Goal: Task Accomplishment & Management: Manage account settings

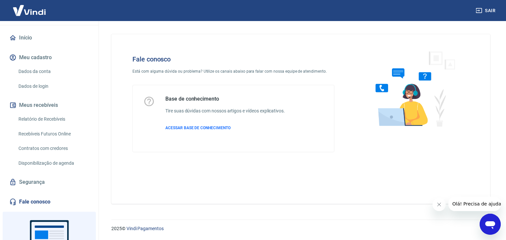
scroll to position [101, 0]
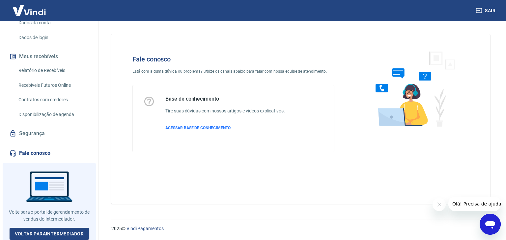
click at [496, 229] on div "Abrir janela de mensagens" at bounding box center [490, 225] width 20 height 20
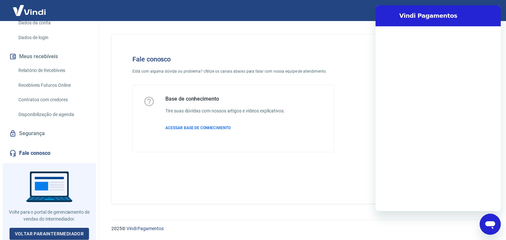
scroll to position [0, 0]
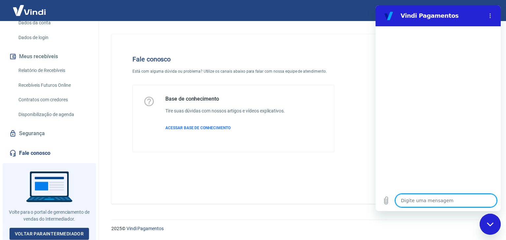
type textarea "B"
type textarea "x"
type textarea "Bo"
type textarea "x"
type textarea "Boa"
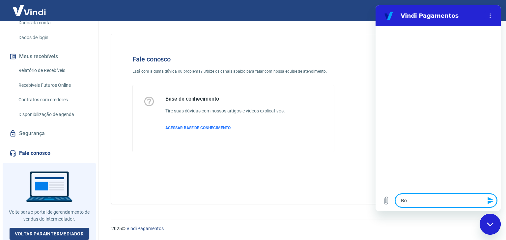
type textarea "x"
type textarea "Boa"
type textarea "x"
type textarea "Boa t"
type textarea "x"
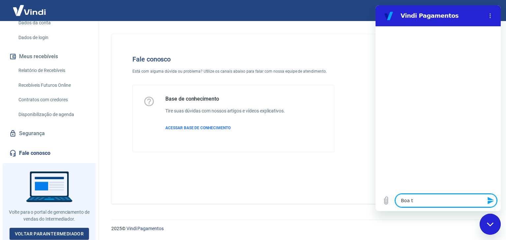
type textarea "Boa ta"
type textarea "x"
type textarea "Boa tar"
type textarea "x"
type textarea "Boa tard"
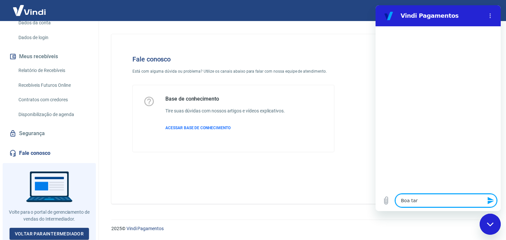
type textarea "x"
type textarea "Boa tarde"
type textarea "x"
type textarea "Boa tarde"
type textarea "x"
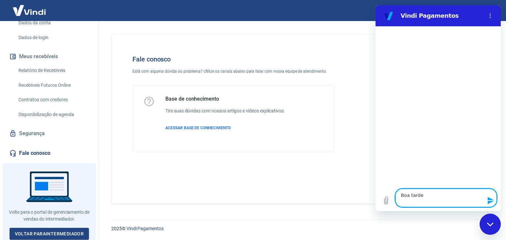
type textarea "Boa tarde P"
type textarea "x"
type textarea "Boa tarde Pr"
type textarea "x"
type textarea "Boa tarde Pre"
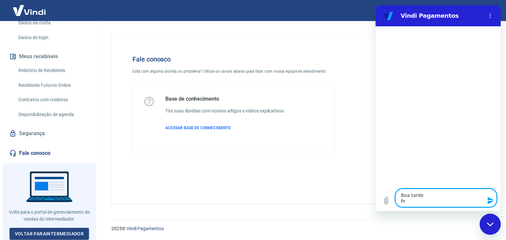
type textarea "x"
type textarea "Boa tarde Prec"
type textarea "x"
type textarea "Boa tarde Preci"
type textarea "x"
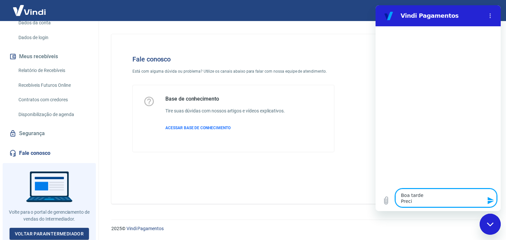
type textarea "Boa tarde Precis"
type textarea "x"
type textarea "Boa tarde Preciso"
type textarea "x"
type textarea "Boa tarde Preciso"
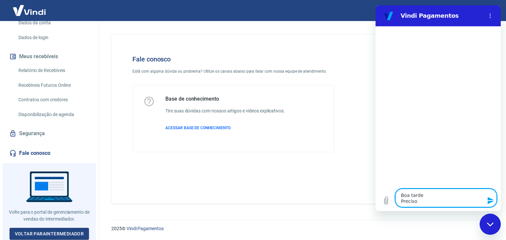
type textarea "x"
type textarea "Boa tarde Preciso a"
type textarea "x"
type textarea "Boa tarde Preciso aj"
type textarea "x"
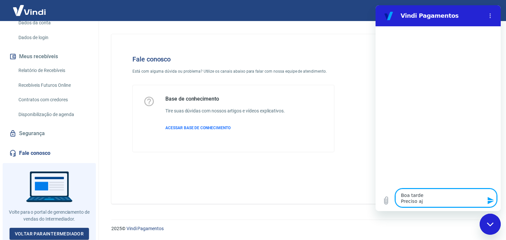
type textarea "Boa tarde Preciso aju"
type textarea "x"
type textarea "Boa tarde Preciso ajus"
type textarea "x"
type textarea "Boa tarde Preciso ajust"
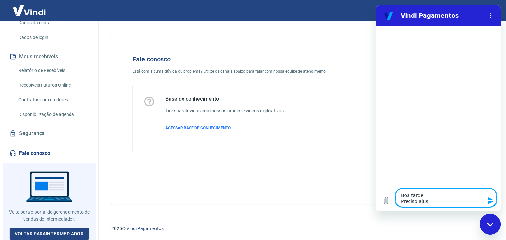
type textarea "x"
type textarea "Boa tarde Preciso ajusta"
type textarea "x"
type textarea "Boa tarde Preciso ajustar"
type textarea "x"
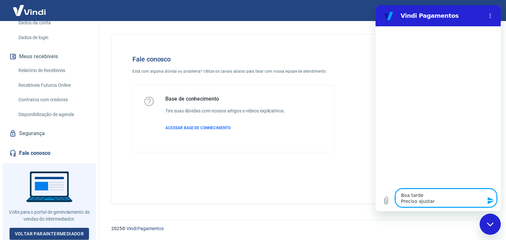
type textarea "Boa tarde Preciso ajustar"
type textarea "x"
type textarea "Boa tarde Preciso ajustar m"
type textarea "x"
type textarea "Boa tarde Preciso ajustar me"
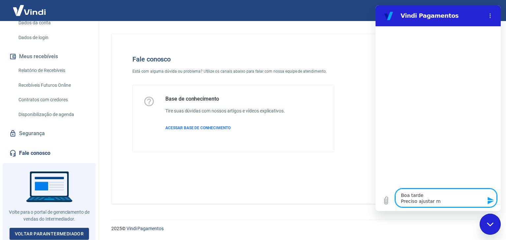
type textarea "x"
type textarea "Boa tarde Preciso ajustar meu"
type textarea "x"
type textarea "Boa tarde Preciso ajustar meu"
type textarea "x"
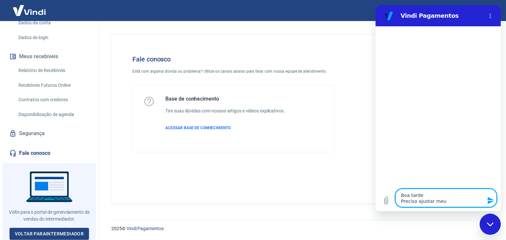
type textarea "Boa tarde Preciso ajustar meu c"
type textarea "x"
type textarea "Boa tarde Preciso ajustar meu ca"
type textarea "x"
type textarea "Boa tarde Preciso ajustar meu cad"
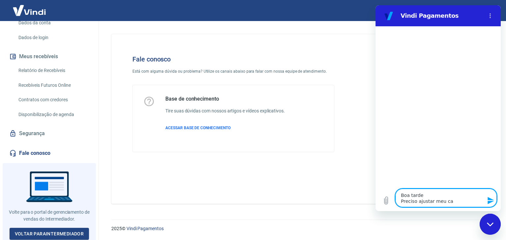
type textarea "x"
type textarea "Boa tarde Preciso ajustar meu cada"
type textarea "x"
type textarea "Boa tarde Preciso ajustar meu cadas"
type textarea "x"
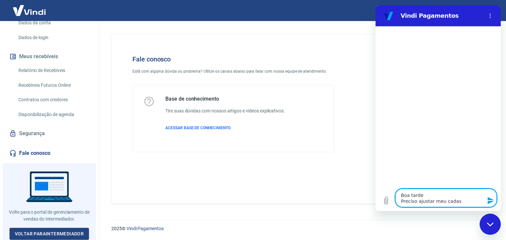
type textarea "Boa tarde Preciso ajustar meu cadast"
type textarea "x"
type textarea "Boa tarde Preciso ajustar meu cadastr"
type textarea "x"
type textarea "Boa tarde Preciso ajustar meu cadastro"
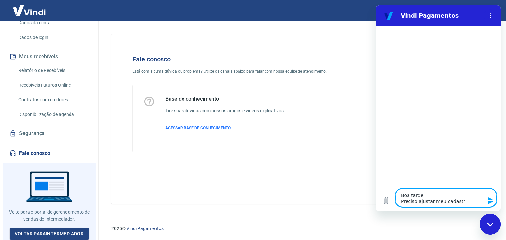
type textarea "x"
type textarea "Boa tarde Preciso ajustar meu cadastro"
type textarea "x"
type textarea "Boa tarde Preciso ajustar meu cadastro d"
type textarea "x"
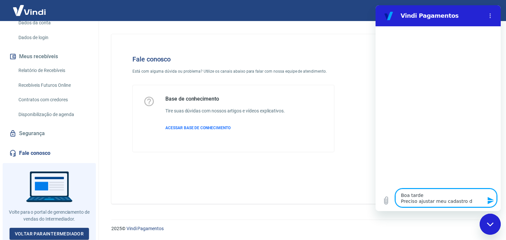
type textarea "Boa tarde Preciso ajustar meu cadastro de"
type textarea "x"
type textarea "Boa tarde Preciso ajustar meu cadastro de"
type textarea "x"
type textarea "Boa tarde Preciso ajustar meu cadastro de p"
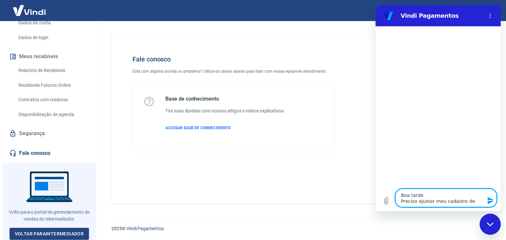
type textarea "x"
type textarea "Boa tarde Preciso ajustar meu cadastro de pf"
type textarea "x"
type textarea "Boa tarde Preciso ajustar meu cadastro de pf"
type textarea "x"
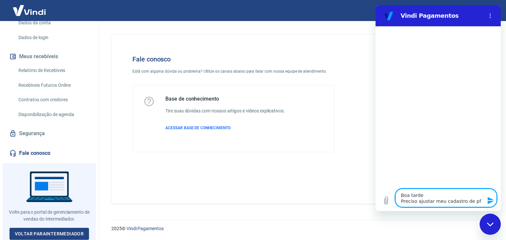
type textarea "Boa tarde Preciso ajustar meu cadastro de pf"
type textarea "x"
type textarea "Boa tarde Preciso ajustar meu cadastro de p"
type textarea "x"
type textarea "Boa tarde Preciso ajustar meu cadastro de"
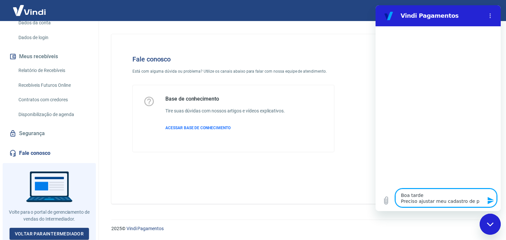
type textarea "x"
type textarea "Boa tarde Preciso ajustar meu cadastro de P"
type textarea "x"
type textarea "Boa tarde Preciso ajustar meu cadastro de PF"
type textarea "x"
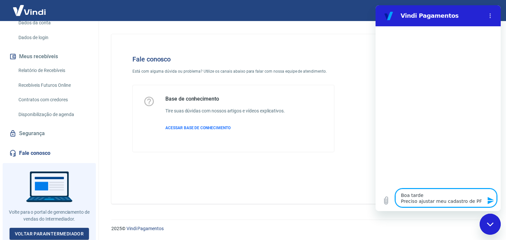
type textarea "Boa tarde Preciso ajustar meu cadastro de PF"
type textarea "x"
type textarea "Boa tarde Preciso ajustar meu cadastro de PF p"
type textarea "x"
type textarea "Boa tarde Preciso ajustar meu cadastro de PF pa"
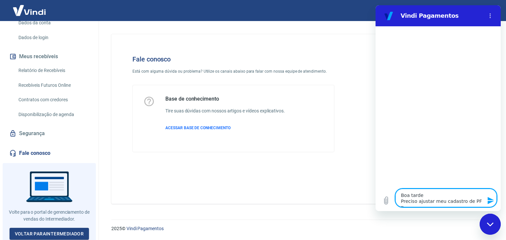
type textarea "x"
type textarea "Boa tarde Preciso ajustar meu cadastro de PF par"
type textarea "x"
type textarea "Boa tarde Preciso ajustar meu cadastro de PF para"
type textarea "x"
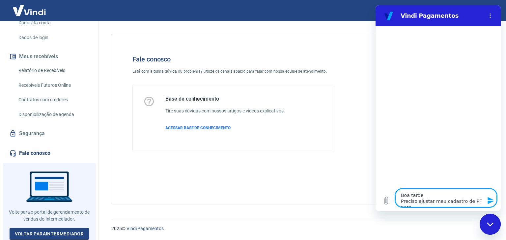
type textarea "Boa tarde Preciso ajustar meu cadastro de PF para"
type textarea "x"
type textarea "Boa tarde Preciso ajustar meu cadastro de PF para P"
type textarea "x"
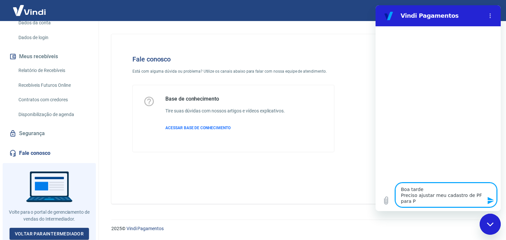
type textarea "Boa tarde Preciso ajustar meu cadastro de PF para PJ"
type textarea "x"
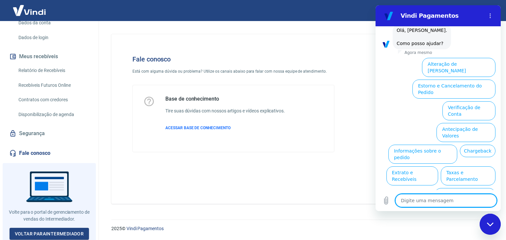
scroll to position [52, 0]
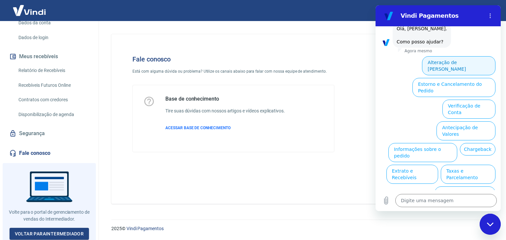
click at [474, 63] on button "Alteração de Dados Cadastrais" at bounding box center [458, 65] width 73 height 19
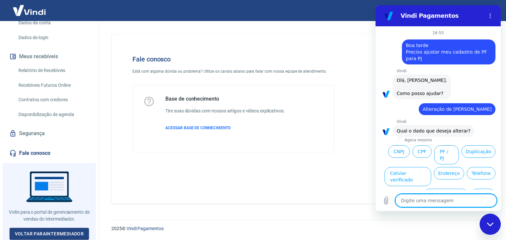
scroll to position [14, 0]
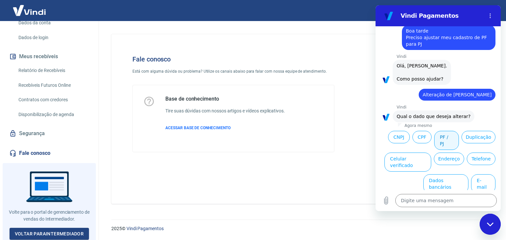
click at [444, 141] on button "PF / PJ" at bounding box center [446, 140] width 25 height 19
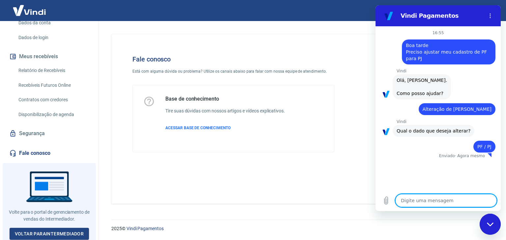
type textarea "x"
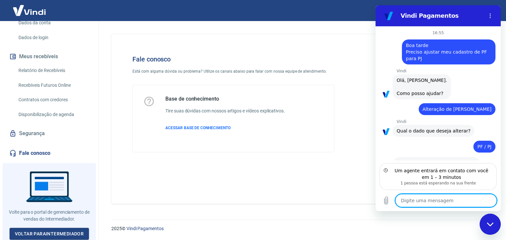
scroll to position [22, 0]
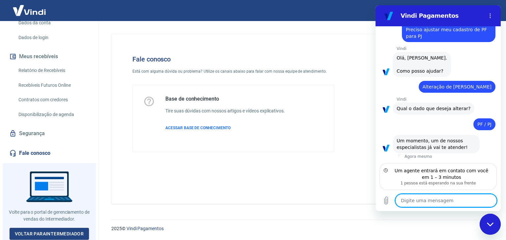
click at [449, 205] on textarea at bounding box center [445, 200] width 101 height 13
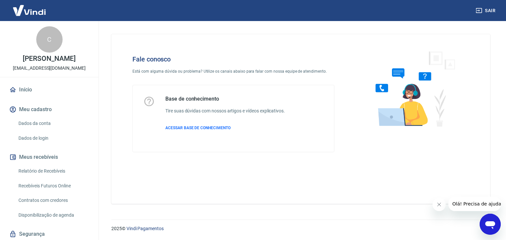
click at [497, 228] on div "Abrir janela de mensagens" at bounding box center [490, 225] width 20 height 20
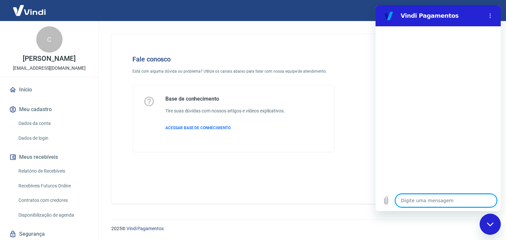
click at [423, 198] on textarea at bounding box center [445, 200] width 101 height 13
type textarea "B"
type textarea "x"
type textarea "Bo"
type textarea "x"
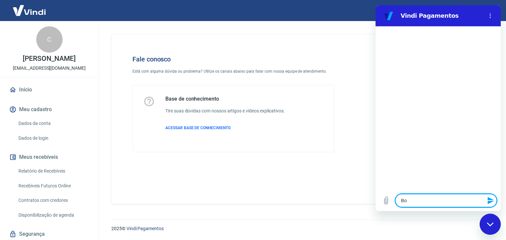
type textarea "Boa"
type textarea "x"
type textarea "Boa"
type textarea "x"
type textarea "Boa t"
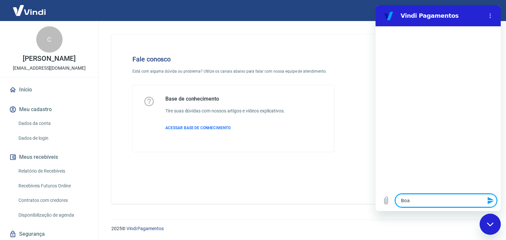
type textarea "x"
type textarea "Boa ta"
type textarea "x"
type textarea "Boa tar"
type textarea "x"
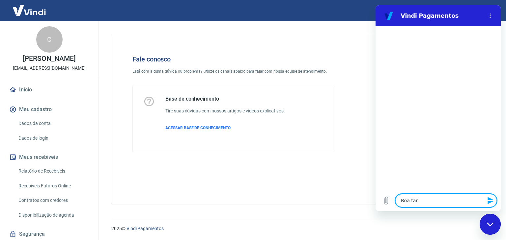
type textarea "Boa tard"
type textarea "x"
type textarea "Boa tarde"
type textarea "x"
type textarea "Boa tarde!"
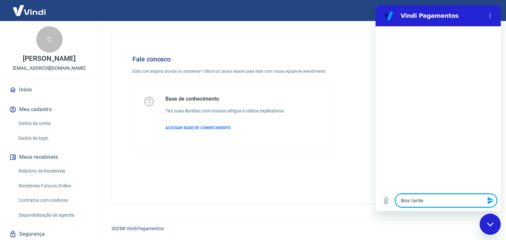
type textarea "x"
type textarea "Boa tarde!"
type textarea "x"
type textarea "Boa tarde! P"
type textarea "x"
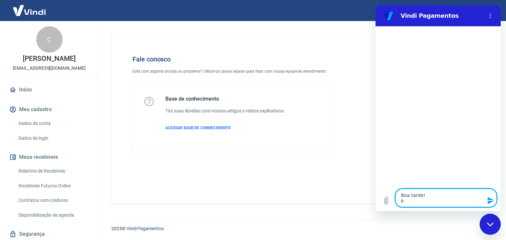
type textarea "Boa tarde! Pr"
type textarea "x"
type textarea "Boa tarde! Pre"
type textarea "x"
type textarea "Boa tarde! Prec"
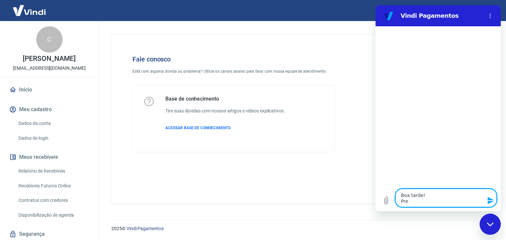
type textarea "x"
type textarea "Boa tarde! Preci"
type textarea "x"
type textarea "Boa tarde! Precis"
type textarea "x"
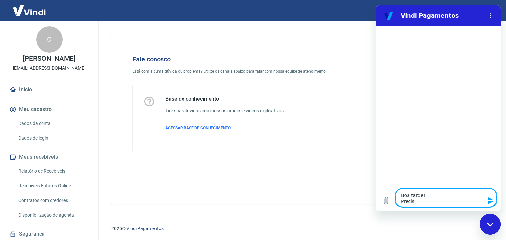
type textarea "Boa tarde! Preciso"
type textarea "x"
type textarea "Boa tarde! Preciso"
type textarea "x"
type textarea "Boa tarde! Preciso a"
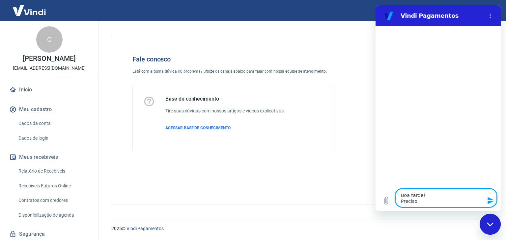
type textarea "x"
type textarea "Boa tarde! Preciso aj"
type textarea "x"
type textarea "Boa tarde! Preciso aju"
type textarea "x"
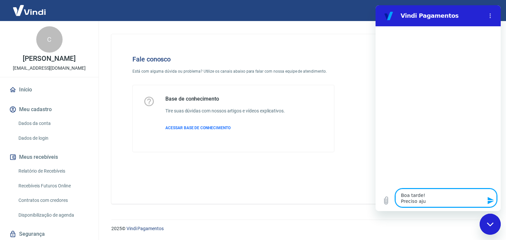
type textarea "Boa tarde! Preciso ajus"
type textarea "x"
type textarea "Boa tarde! Preciso ajust"
type textarea "x"
type textarea "Boa tarde! Preciso ajusta"
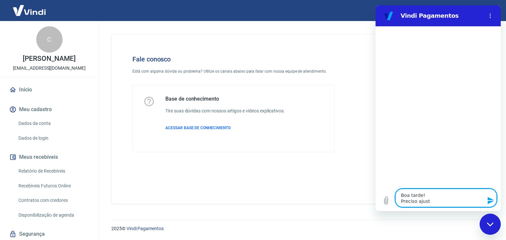
type textarea "x"
type textarea "Boa tarde! Preciso ajustar"
type textarea "x"
type textarea "Boa tarde! Preciso ajustar"
type textarea "x"
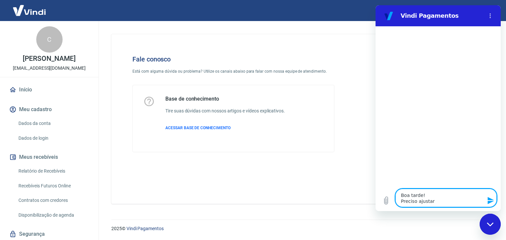
type textarea "Boa tarde! Preciso ajustar m"
type textarea "x"
type textarea "Boa tarde! Preciso ajustar mi"
type textarea "x"
type textarea "Boa tarde! Preciso ajustar min"
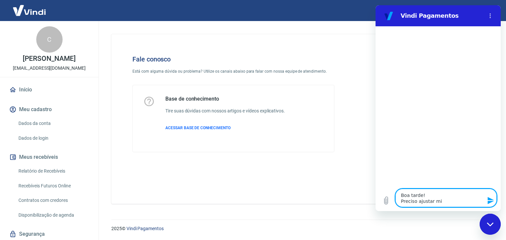
type textarea "x"
type textarea "Boa tarde! Preciso ajustar minh"
type textarea "x"
type textarea "Boa tarde! Preciso ajustar minha"
type textarea "x"
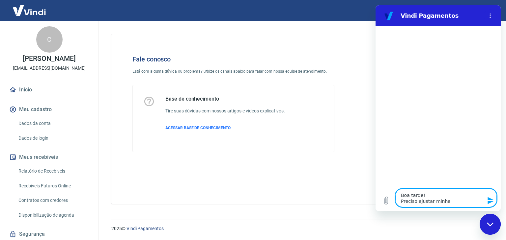
type textarea "Boa tarde! Preciso ajustar minha"
type textarea "x"
type textarea "Boa tarde! Preciso ajustar minha c"
type textarea "x"
type textarea "Boa tarde! Preciso ajustar minha co"
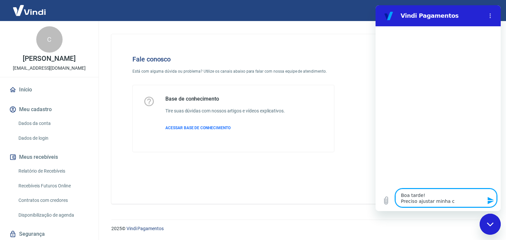
type textarea "x"
type textarea "Boa tarde! Preciso ajustar minha con"
type textarea "x"
type textarea "Boa tarde! Preciso ajustar minha cont"
type textarea "x"
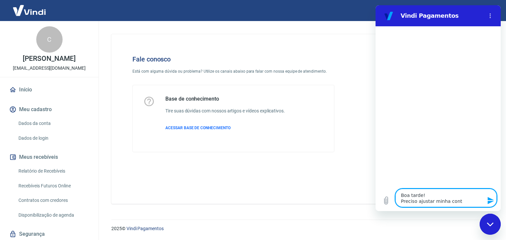
type textarea "Boa tarde! Preciso ajustar minha conta"
type textarea "x"
type textarea "Boa tarde! Preciso ajustar minha conta"
type textarea "x"
type textarea "Boa tarde! Preciso ajustar minha conta P"
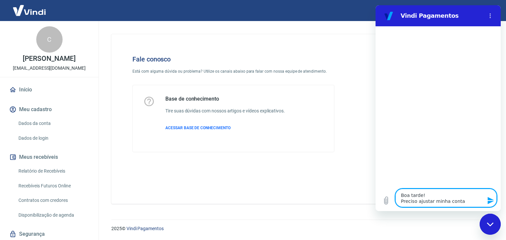
type textarea "x"
type textarea "Boa tarde! Preciso ajustar minha conta PF"
type textarea "x"
type textarea "Boa tarde! Preciso ajustar minha conta PF"
type textarea "x"
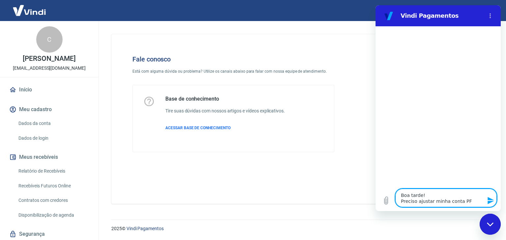
type textarea "Boa tarde! Preciso ajustar minha conta PF p"
type textarea "x"
type textarea "Boa tarde! Preciso ajustar minha conta PF pa"
type textarea "x"
type textarea "Boa tarde! Preciso ajustar minha conta PF par"
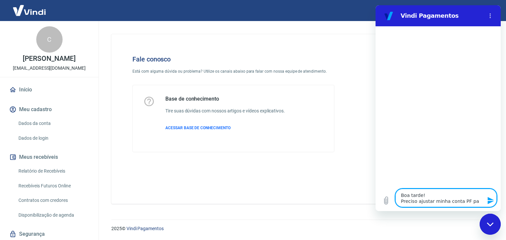
type textarea "x"
type textarea "Boa tarde! Preciso ajustar minha conta PF para"
type textarea "x"
type textarea "Boa tarde! Preciso ajustar minha conta PF para"
type textarea "x"
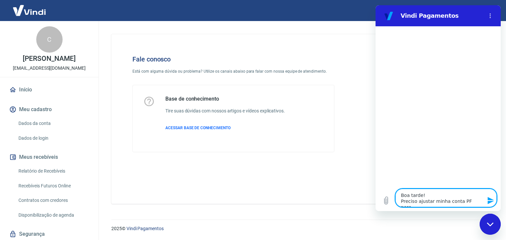
type textarea "Boa tarde! Preciso ajustar minha conta PF para P"
type textarea "x"
type textarea "Boa tarde! Preciso ajustar minha conta PF para PJ"
type textarea "x"
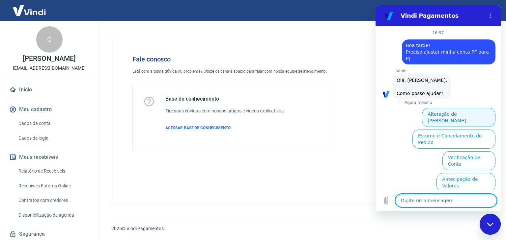
click at [483, 111] on button "Alteração de Dados Cadastrais" at bounding box center [458, 117] width 73 height 19
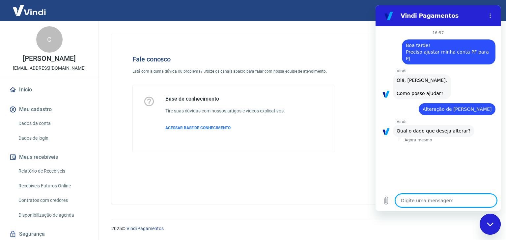
scroll to position [8, 0]
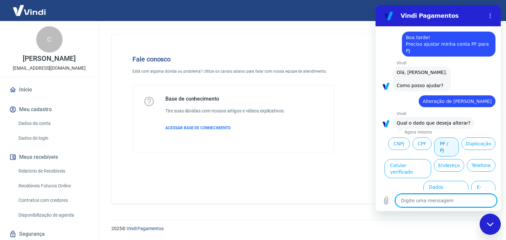
click at [447, 138] on button "PF / PJ" at bounding box center [446, 147] width 25 height 19
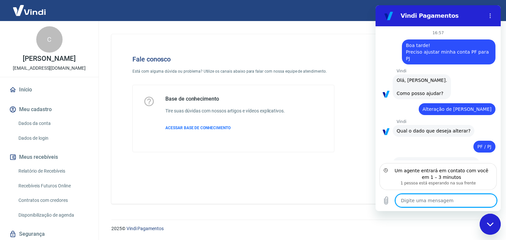
scroll to position [16, 0]
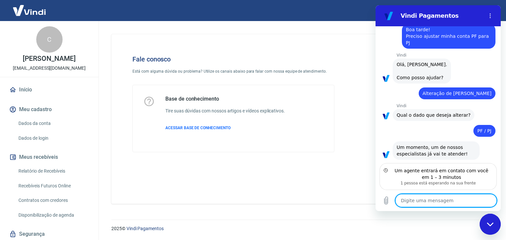
click at [440, 201] on textarea at bounding box center [445, 200] width 101 height 13
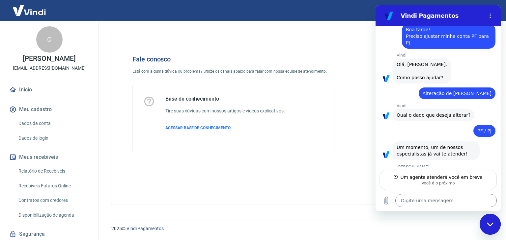
type textarea "x"
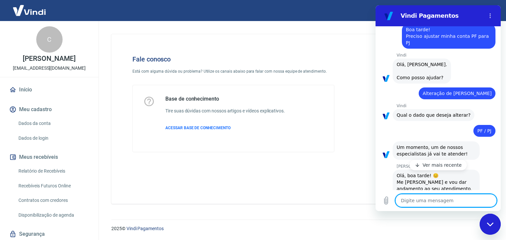
scroll to position [35, 0]
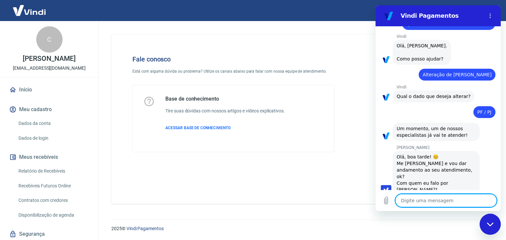
click at [440, 199] on textarea at bounding box center [445, 200] width 101 height 13
type textarea "O"
type textarea "x"
type textarea "Ol"
type textarea "x"
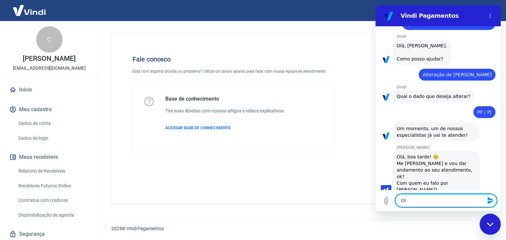
type textarea "Olá"
type textarea "x"
type textarea "Olá"
type textarea "x"
type textarea "Olá A"
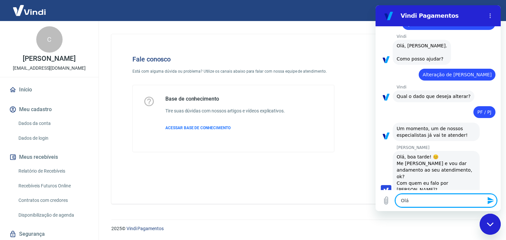
type textarea "x"
type textarea "Olá An"
type textarea "x"
type textarea "Olá And"
type textarea "x"
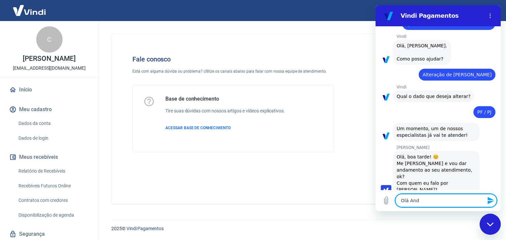
type textarea "Olá Andr"
type textarea "x"
type textarea "Olá Andre"
type textarea "x"
type textarea "Olá Andrez"
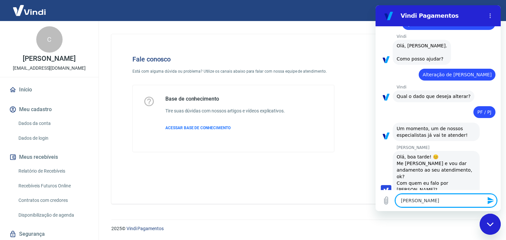
type textarea "x"
type textarea "Olá Andrezz"
type textarea "x"
type textarea "Olá Andrezza"
type textarea "x"
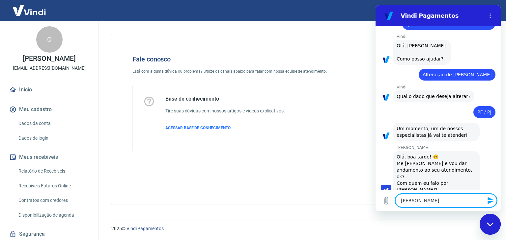
type textarea "Olá Andrezza"
type textarea "x"
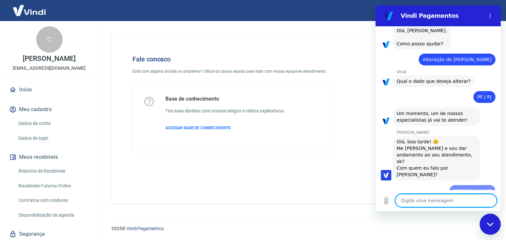
type textarea "x"
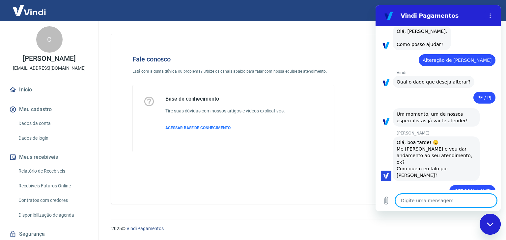
scroll to position [50, 0]
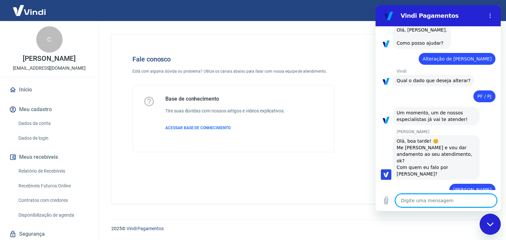
type textarea "f"
type textarea "x"
type textarea "fa"
type textarea "x"
type textarea "fal"
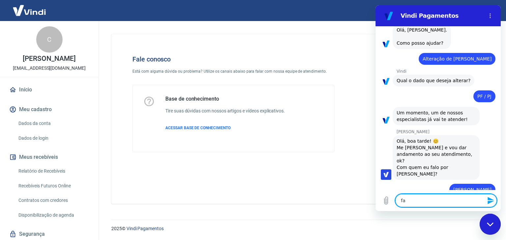
type textarea "x"
type textarea "fala"
type textarea "x"
type textarea "fala"
type textarea "x"
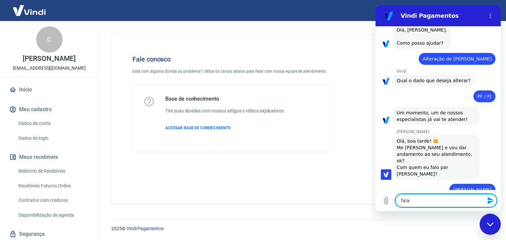
type textarea "fala c"
type textarea "x"
type textarea "fala co"
type textarea "x"
type textarea "fala com"
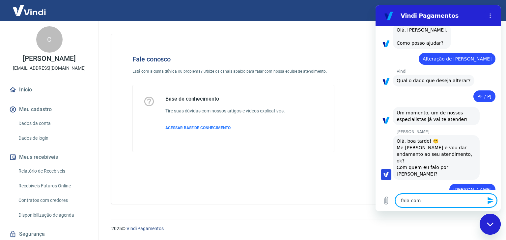
type textarea "x"
type textarea "fala com"
type textarea "x"
type textarea "fala com K"
type textarea "x"
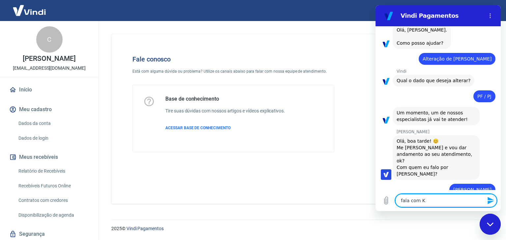
type textarea "fala com Ka"
type textarea "x"
type textarea "fala com Kar"
type textarea "x"
type textarea "fala com Kari"
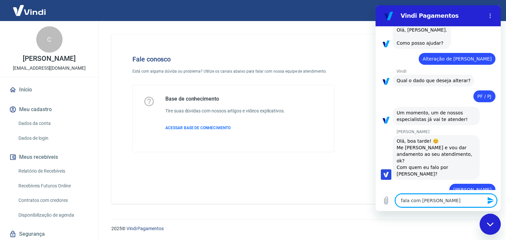
type textarea "x"
type textarea "fala com Karin"
type textarea "x"
type textarea "fala com Karina"
type textarea "x"
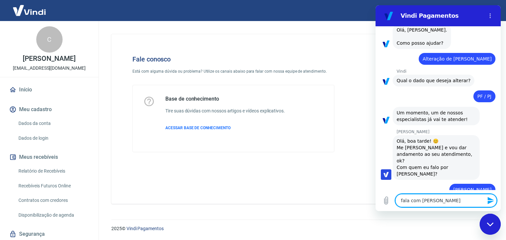
type textarea "fala com Karina"
type textarea "x"
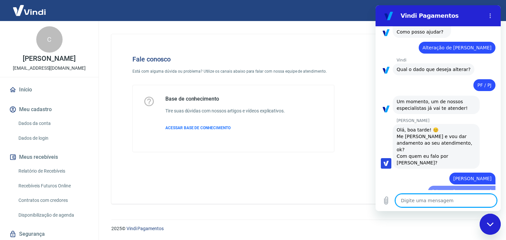
type textarea "x"
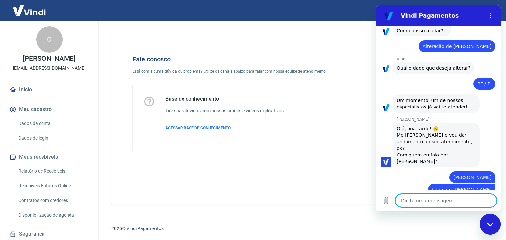
type textarea "P"
type textarea "x"
type textarea "Pr"
type textarea "x"
type textarea "Pre"
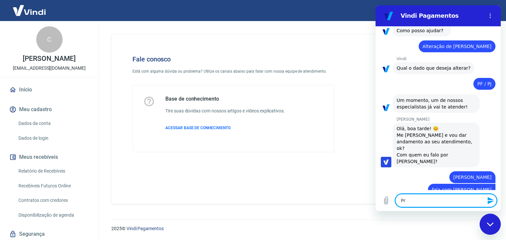
type textarea "x"
type textarea "Prec"
type textarea "x"
type textarea "Preci"
type textarea "x"
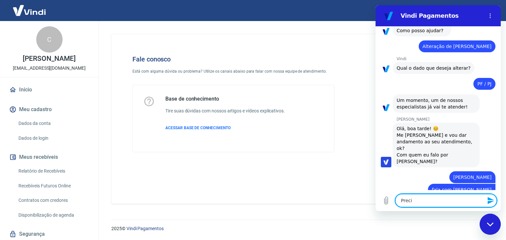
type textarea "Precis"
type textarea "x"
type textarea "Preciso"
type textarea "x"
type textarea "Preciso"
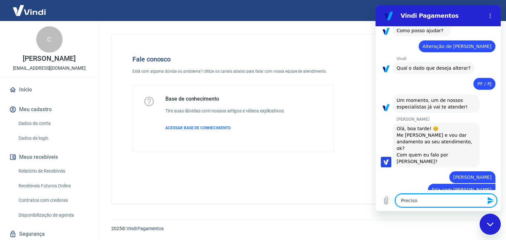
type textarea "x"
type textarea "Preciso d"
type textarea "x"
type textarea "Preciso de"
type textarea "x"
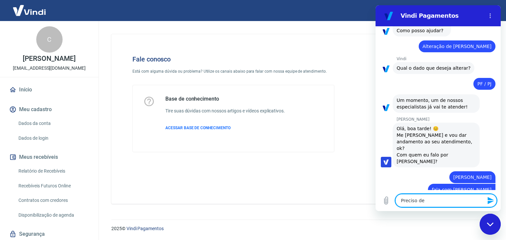
type textarea "Preciso de"
type textarea "x"
type textarea "Preciso de u"
type textarea "x"
type textarea "Preciso de um"
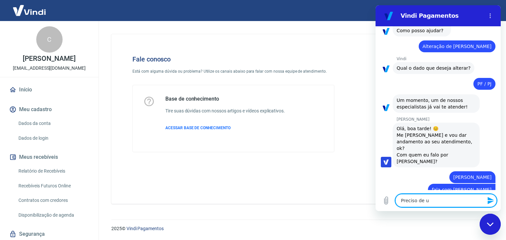
type textarea "x"
type textarea "Preciso de uma"
type textarea "x"
type textarea "Preciso de uma"
type textarea "x"
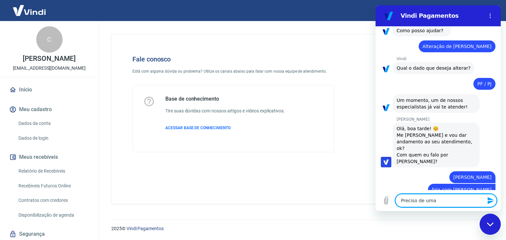
type textarea "Preciso de uma a"
type textarea "x"
type textarea "Preciso de uma aj"
type textarea "x"
type textarea "Preciso de uma aju"
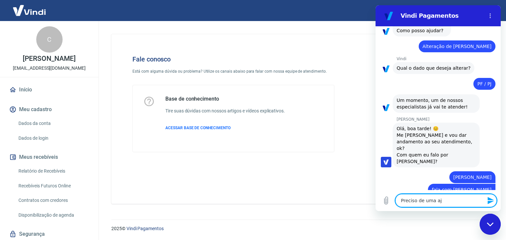
type textarea "x"
type textarea "Preciso de uma ajud"
type textarea "x"
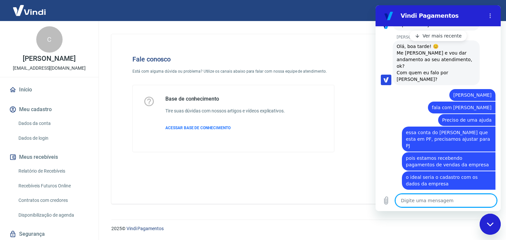
scroll to position [174, 0]
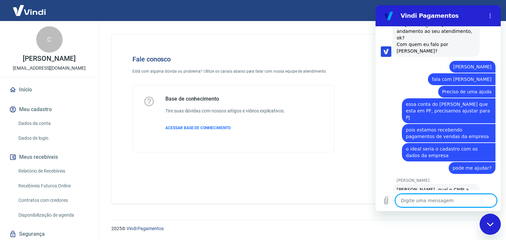
click at [422, 200] on textarea at bounding box center [445, 200] width 101 height 13
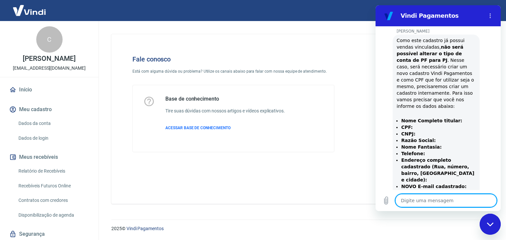
scroll to position [411, 0]
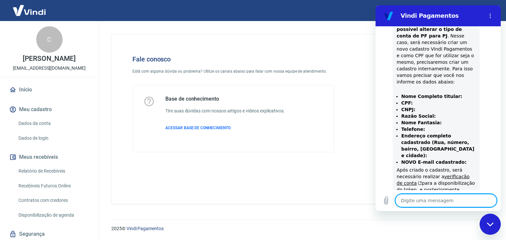
click at [445, 200] on textarea at bounding box center [445, 200] width 101 height 13
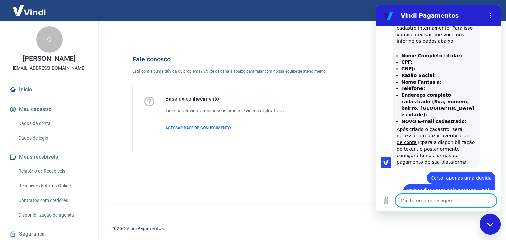
scroll to position [464, 0]
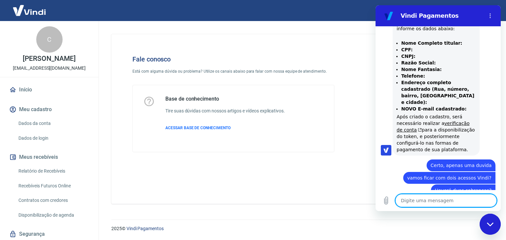
click at [432, 198] on textarea at bounding box center [445, 200] width 101 height 13
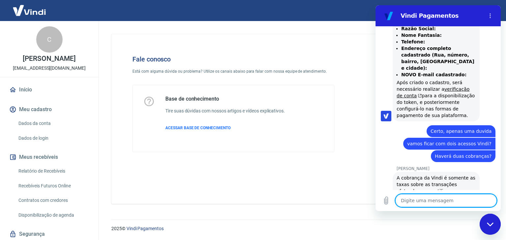
scroll to position [500, 0]
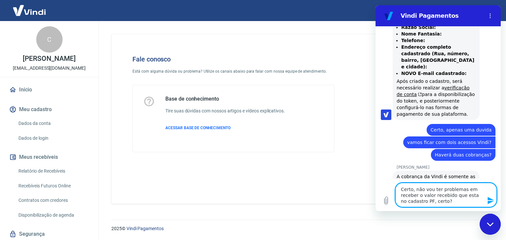
drag, startPoint x: 413, startPoint y: 190, endPoint x: 392, endPoint y: 187, distance: 21.6
click at [395, 189] on div "Digite uma mensagem Certo, não vou ter problemas em receber o valor recebido qu…" at bounding box center [437, 195] width 125 height 32
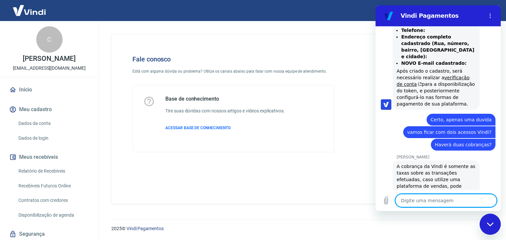
scroll to position [430, 0]
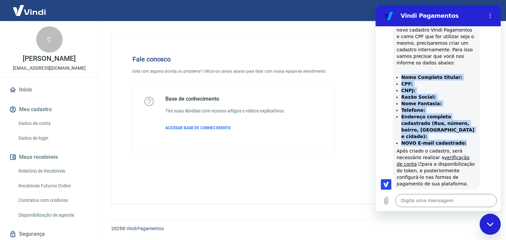
drag, startPoint x: 461, startPoint y: 118, endPoint x: 393, endPoint y: 58, distance: 90.6
click at [393, 58] on div "Andrezza Torres diz: Como este cadastro já possui vendas vinculadas, não será p…" at bounding box center [436, 90] width 87 height 199
drag, startPoint x: 423, startPoint y: 163, endPoint x: 422, endPoint y: 160, distance: 3.4
click at [422, 161] on div "16:57 diz: Boa tarde! Preciso ajustar minha conta PF para PJ Enviado · 16:57 Vi…" at bounding box center [437, 108] width 125 height 164
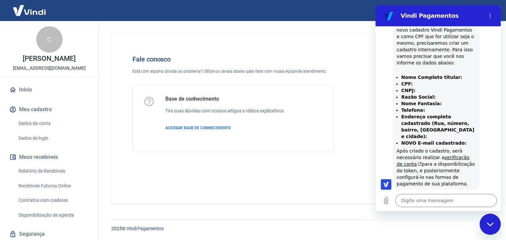
click at [381, 88] on div "Andrezza Torres diz: Como este cadastro já possui vendas vinculadas, não será p…" at bounding box center [441, 90] width 120 height 200
drag, startPoint x: 418, startPoint y: 155, endPoint x: 391, endPoint y: 58, distance: 100.2
click at [391, 58] on div "Andrezza Torres diz: Como este cadastro já possui vendas vinculadas, não será p…" at bounding box center [441, 90] width 120 height 200
copy div "Nome Completo titular: CPF: CNPJ: Razão Social: Nome Fantasia: Telefone: Endere…"
drag, startPoint x: 485, startPoint y: 112, endPoint x: 480, endPoint y: 114, distance: 5.1
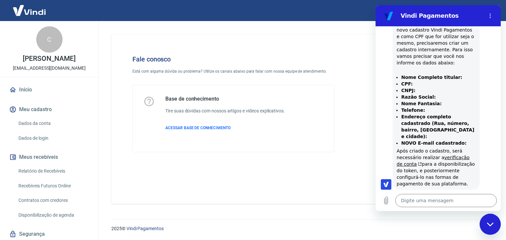
click at [485, 112] on div "Andrezza Torres diz: Como este cadastro já possui vendas vinculadas, não será p…" at bounding box center [441, 90] width 120 height 200
click at [468, 114] on li "Endereço completo cadastrado (Rua, número, bairro, CEP e cidade):" at bounding box center [438, 127] width 74 height 26
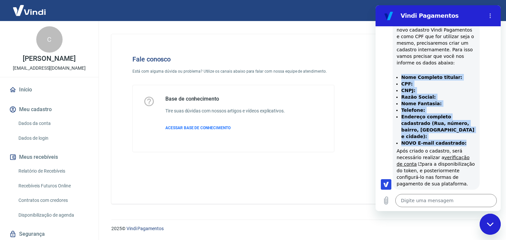
drag, startPoint x: 459, startPoint y: 117, endPoint x: 396, endPoint y: 58, distance: 86.9
click at [397, 74] on ul "Nome Completo titular: CPF: CNPJ: Razão Social: Nome Fantasia: Telefone: Endere…" at bounding box center [436, 110] width 79 height 72
copy ul "Nome Completo titular: CPF: CNPJ: Razão Social: Nome Fantasia: Telefone: Endere…"
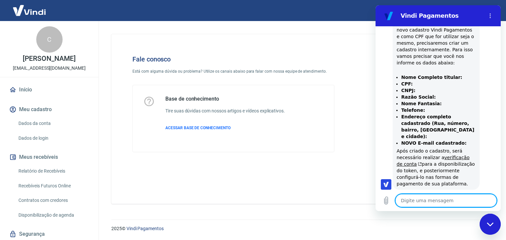
click at [424, 203] on textarea at bounding box center [445, 200] width 101 height 13
paste textarea "Nome Completo titular: CPF: CNPJ: Razão Social: Nome Fantasia: Telefone: Endere…"
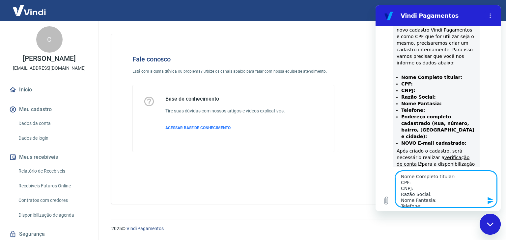
scroll to position [0, 0]
click at [455, 179] on textarea "Nome Completo titular: CPF: CNPJ: Razão Social: Nome Fantasia: Telefone: Endere…" at bounding box center [445, 189] width 101 height 36
click at [415, 192] on textarea "Nome Completo titular: Carlos da Silva Santos CPF: CNPJ: Razão Social: Nome Fan…" at bounding box center [445, 189] width 101 height 36
click at [435, 196] on textarea "Nome Completo titular: Carlos da Silva Santos CPF: 192.895.048-54 CNPJ: Razão S…" at bounding box center [445, 189] width 101 height 36
click at [438, 201] on textarea "Nome Completo titular: Carlos da Silva Santos CPF: 192.895.048-54 CNPJ: 61.428.…" at bounding box center [445, 189] width 101 height 36
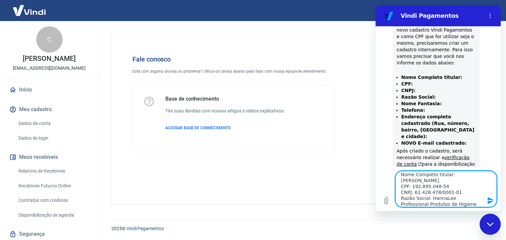
scroll to position [33, 0]
click at [451, 173] on textarea "Nome Completo titular: Carlos da Silva Santos CPF: 192.895.048-54 CNPJ: 61.428.…" at bounding box center [445, 189] width 101 height 36
click at [446, 181] on textarea "Nome Completo titular: Carlos da Silva Santos CPF: 192.895.048-54 CNPJ: 61.428.…" at bounding box center [445, 189] width 101 height 36
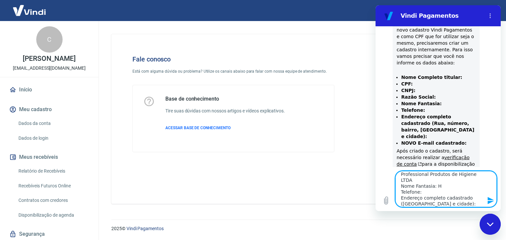
click at [446, 181] on textarea "Nome Completo titular: Carlos da Silva Santos CPF: 192.895.048-54 CNPJ: 61.428.…" at bounding box center [445, 189] width 101 height 36
click at [433, 186] on textarea "Nome Completo titular: Carlos da Silva Santos CPF: 192.895.048-54 CNPJ: 61.428.…" at bounding box center [445, 189] width 101 height 36
drag, startPoint x: 465, startPoint y: 199, endPoint x: 464, endPoint y: 194, distance: 4.7
click at [464, 194] on textarea "Nome Completo titular: Carlos da Silva Santos CPF: 192.895.048-54 CNPJ: 61.428.…" at bounding box center [445, 189] width 101 height 36
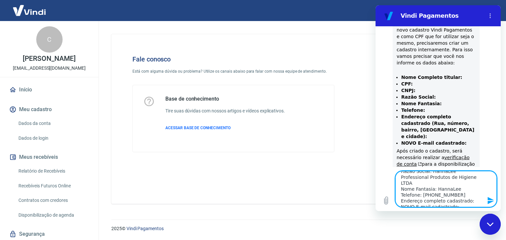
click at [406, 200] on textarea "Nome Completo titular: Carlos da Silva Santos CPF: 192.895.048-54 CNPJ: 61.428.…" at bounding box center [445, 189] width 101 height 36
drag, startPoint x: 406, startPoint y: 200, endPoint x: 435, endPoint y: 199, distance: 29.3
click at [406, 200] on textarea "Nome Completo titular: Carlos da Silva Santos CPF: 192.895.048-54 CNPJ: 61.428.…" at bounding box center [445, 189] width 101 height 36
click at [476, 197] on textarea "Nome Completo titular: Carlos da Silva Santos CPF: 192.895.048-54 CNPJ: 61.428.…" at bounding box center [445, 189] width 101 height 36
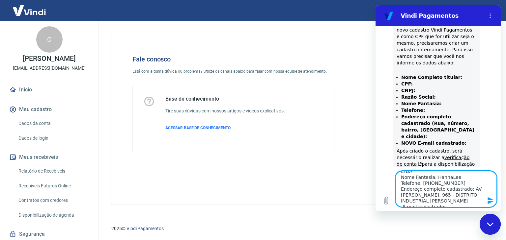
click at [462, 205] on textarea "Nome Completo titular: Carlos da Silva Santos CPF: 192.895.048-54 CNPJ: 61.428.…" at bounding box center [445, 189] width 101 height 36
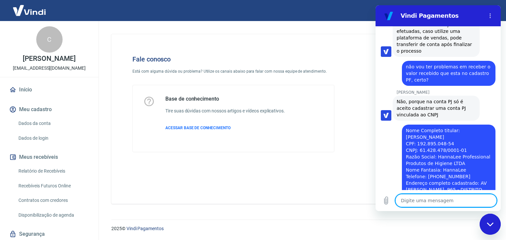
scroll to position [699, 0]
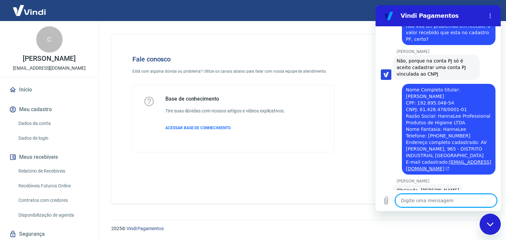
click at [433, 199] on textarea at bounding box center [445, 200] width 101 height 13
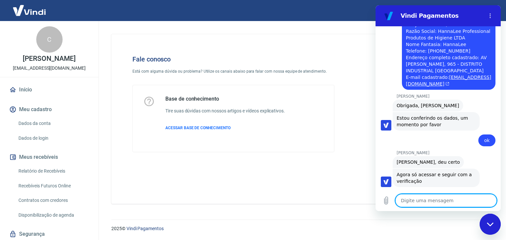
scroll to position [806, 0]
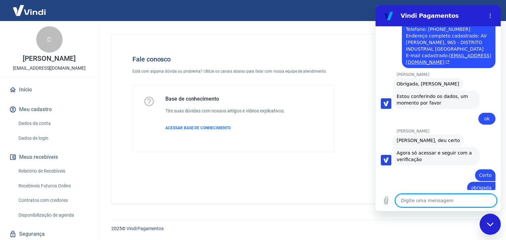
click at [445, 205] on textarea at bounding box center [445, 200] width 101 height 13
click at [438, 203] on textarea at bounding box center [445, 200] width 101 height 13
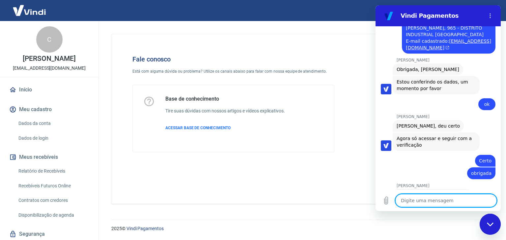
scroll to position [822, 0]
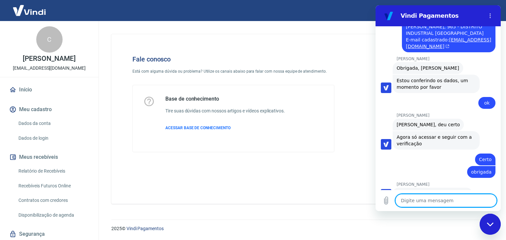
click at [485, 228] on div "Fechar janela de mensagens" at bounding box center [490, 225] width 20 height 20
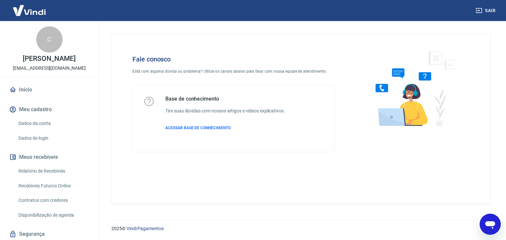
click at [494, 224] on icon "Abrir janela de mensagens" at bounding box center [490, 226] width 10 height 8
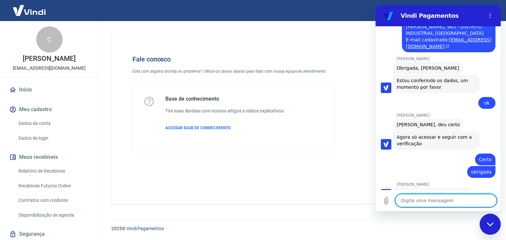
click at [418, 201] on textarea at bounding box center [445, 200] width 101 height 13
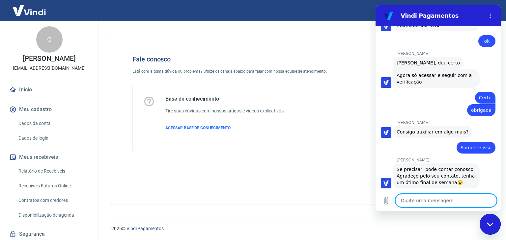
scroll to position [885, 0]
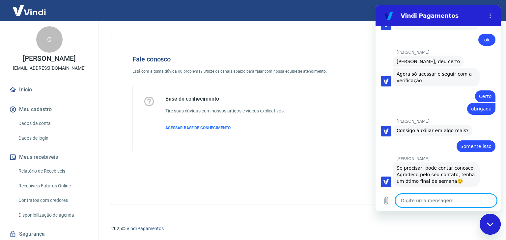
click at [439, 201] on textarea at bounding box center [445, 200] width 101 height 13
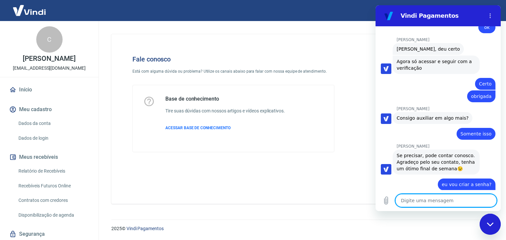
scroll to position [919, 0]
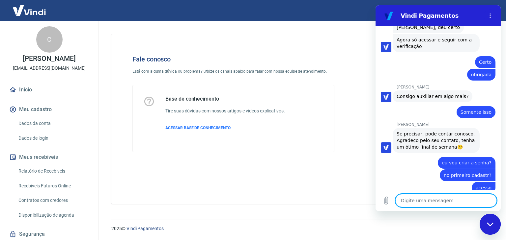
click at [450, 202] on textarea at bounding box center [445, 200] width 101 height 13
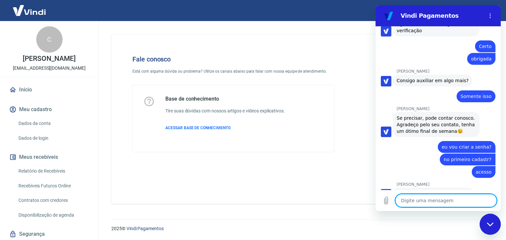
scroll to position [935, 0]
click at [428, 204] on textarea at bounding box center [445, 200] width 101 height 13
click at [441, 198] on textarea at bounding box center [445, 200] width 101 height 13
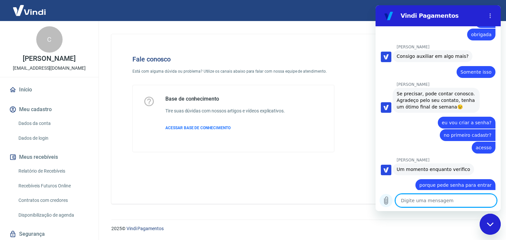
scroll to position [960, 0]
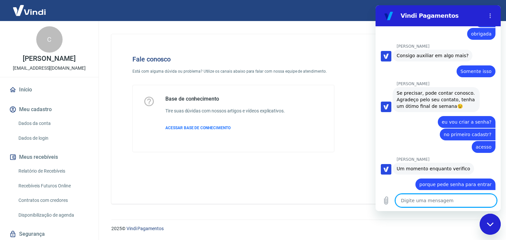
click at [421, 200] on textarea at bounding box center [445, 200] width 101 height 13
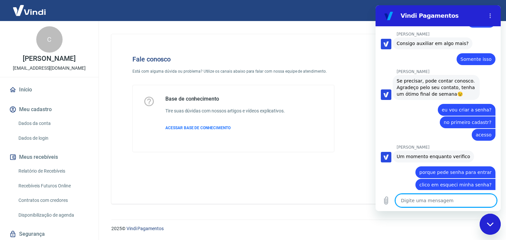
scroll to position [973, 0]
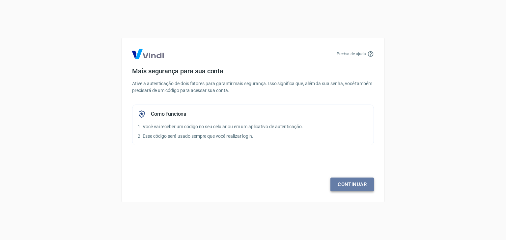
click at [354, 187] on link "Continuar" at bounding box center [351, 185] width 43 height 14
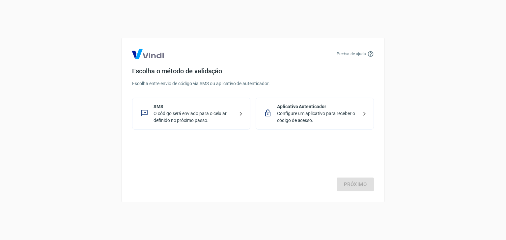
click at [231, 114] on p "O código será enviado para o celular definido no próximo passo." at bounding box center [193, 117] width 81 height 14
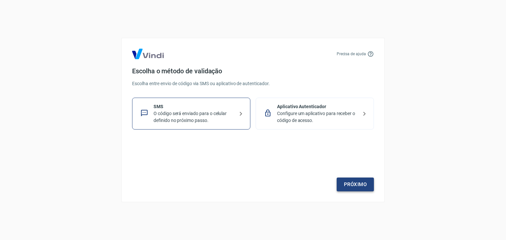
click at [357, 185] on link "Próximo" at bounding box center [355, 185] width 37 height 14
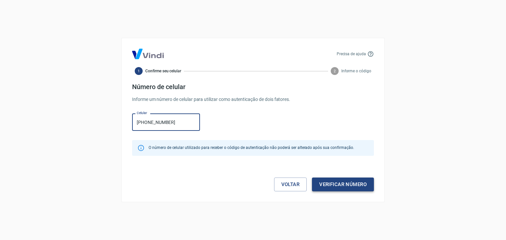
type input "(13) 99153-4698"
click at [348, 187] on button "Verificar número" at bounding box center [343, 185] width 62 height 14
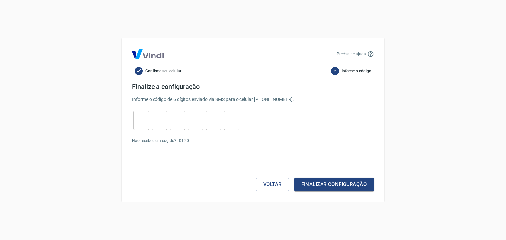
click at [143, 124] on input "tel" at bounding box center [140, 121] width 15 height 14
type input "4"
type input "3"
type input "1"
type input "9"
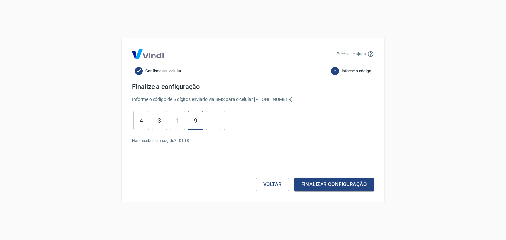
type input "9"
type input "7"
click at [334, 187] on button "Finalizar configuração" at bounding box center [334, 185] width 80 height 14
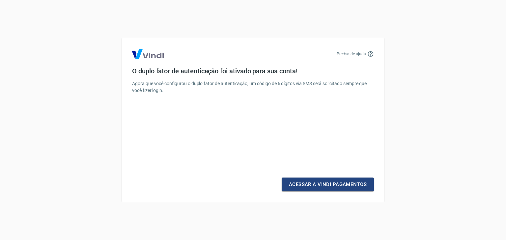
drag, startPoint x: 334, startPoint y: 187, endPoint x: 259, endPoint y: 203, distance: 76.1
click at [253, 209] on div "Precisa de ajuda O duplo fator de autenticação foi ativado para sua conta! Agor…" at bounding box center [253, 120] width 506 height 240
click at [331, 185] on link "Acessar a Vindi Pagamentos" at bounding box center [328, 185] width 92 height 14
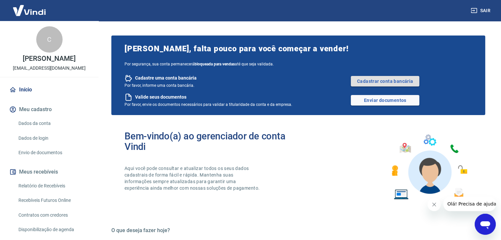
click at [395, 85] on link "Cadastrar conta bancária" at bounding box center [385, 81] width 69 height 11
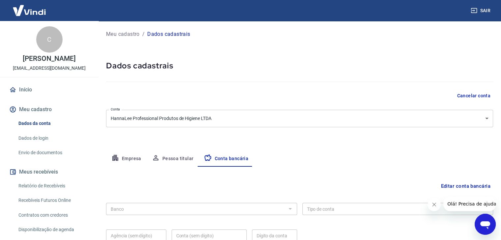
scroll to position [59, 0]
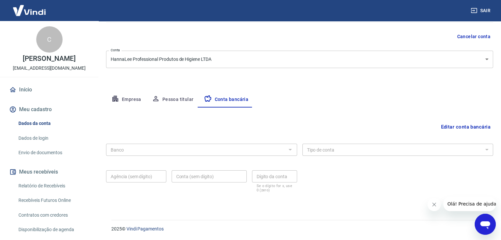
click at [292, 151] on div at bounding box center [290, 149] width 9 height 9
click at [457, 128] on button "Editar conta bancária" at bounding box center [465, 127] width 55 height 13
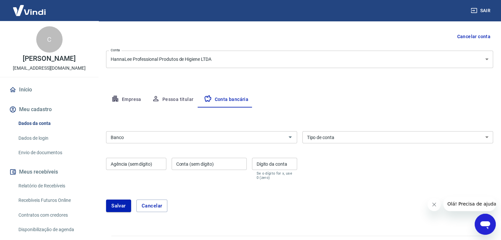
drag, startPoint x: 272, startPoint y: 132, endPoint x: 272, endPoint y: 138, distance: 5.6
click at [272, 132] on div "Banco" at bounding box center [201, 137] width 191 height 12
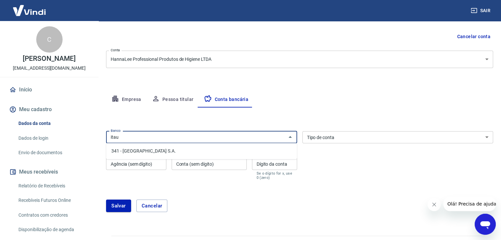
click at [260, 150] on li "341 - ITAÚ UNIBANCO S.A." at bounding box center [201, 151] width 191 height 11
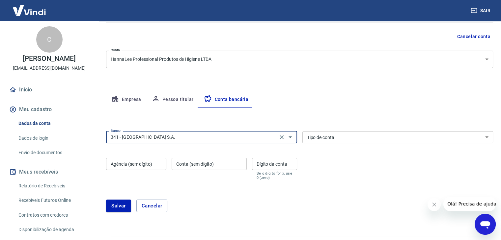
type input "341 - ITAÚ UNIBANCO S.A."
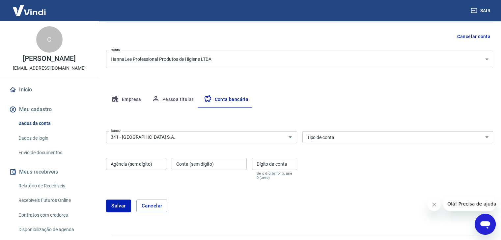
click at [336, 143] on div "Banco 341 - ITAÚ UNIBANCO S.A. Banco Tipo de conta Conta Corrente Conta Poupanç…" at bounding box center [299, 155] width 387 height 53
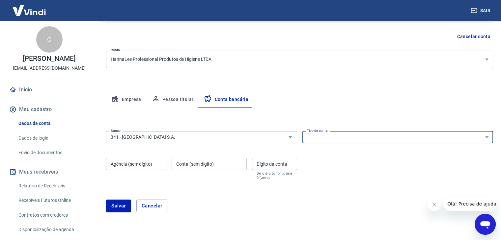
click at [341, 135] on select "Conta Corrente Conta Poupança" at bounding box center [397, 137] width 191 height 12
select select "1"
click at [302, 131] on select "Conta Corrente Conta Poupança" at bounding box center [397, 137] width 191 height 12
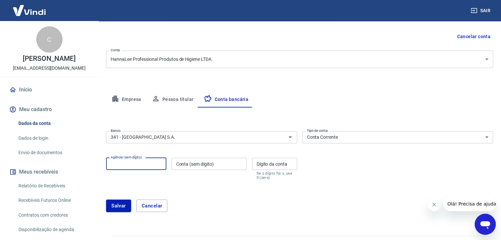
click at [131, 165] on input "Agência (sem dígito)" at bounding box center [136, 164] width 60 height 12
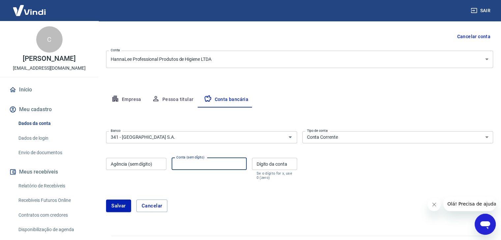
click at [139, 164] on input "Agência (sem dígito)" at bounding box center [136, 164] width 60 height 12
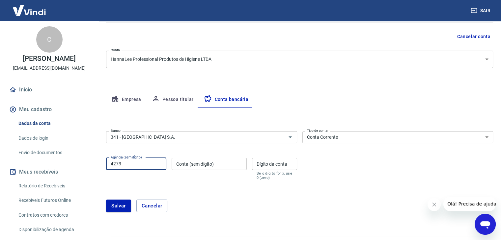
type input "4273"
drag, startPoint x: 188, startPoint y: 161, endPoint x: 273, endPoint y: 162, distance: 84.6
click at [189, 161] on div "Conta (sem dígito) Conta (sem dígito)" at bounding box center [209, 169] width 75 height 22
click at [202, 168] on input "Conta (sem dígito)" at bounding box center [209, 164] width 75 height 12
type input "99062"
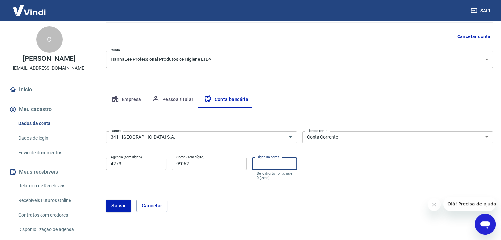
click at [286, 161] on input "Dígito da conta" at bounding box center [274, 164] width 45 height 12
type input "4"
click at [220, 199] on div "Salvar Cancelar" at bounding box center [299, 206] width 387 height 28
click at [113, 206] on button "Salvar" at bounding box center [118, 206] width 25 height 13
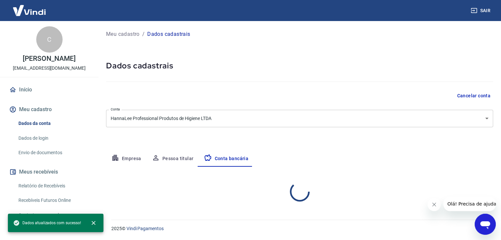
scroll to position [0, 0]
select select "1"
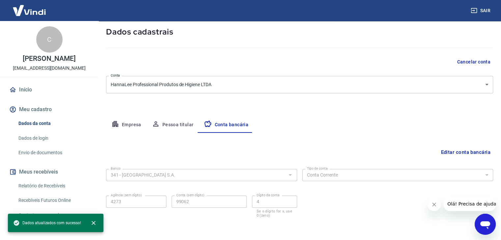
scroll to position [59, 0]
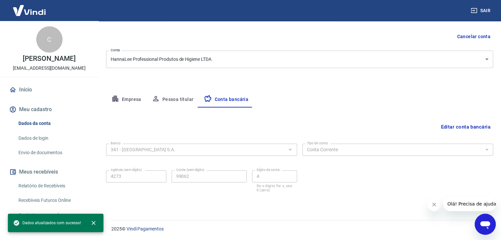
click at [180, 103] on button "Pessoa titular" at bounding box center [173, 100] width 52 height 16
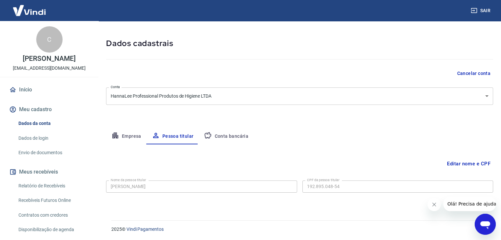
scroll to position [23, 0]
click at [134, 139] on button "Empresa" at bounding box center [126, 136] width 41 height 16
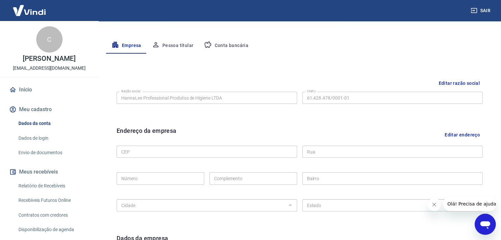
scroll to position [132, 0]
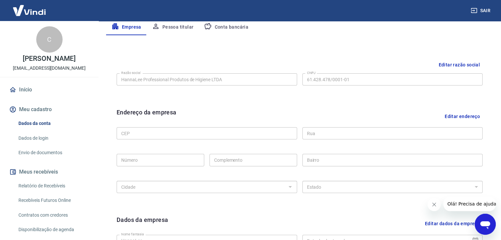
click at [473, 114] on button "Editar endereço" at bounding box center [462, 116] width 41 height 17
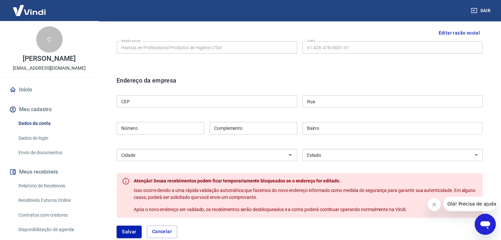
scroll to position [165, 0]
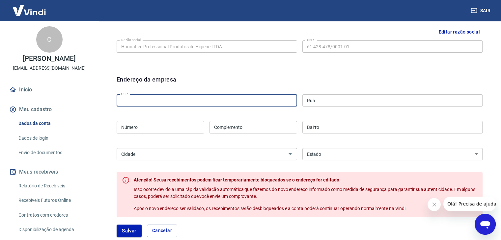
click at [261, 99] on input "CEP" at bounding box center [207, 101] width 180 height 12
type input "14406-091"
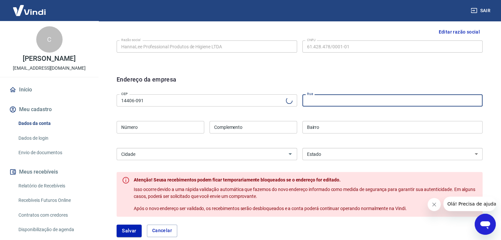
type input "Avenida Wilson Bego"
type input "Distrito Industrial Antônio Della - Torre"
select select "SP"
type input "Franca"
click at [177, 122] on input "Número" at bounding box center [161, 127] width 88 height 12
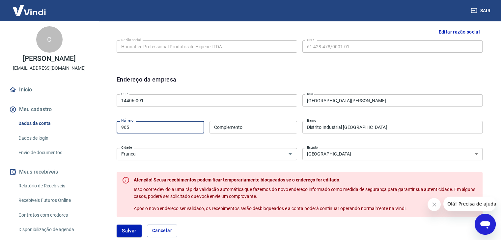
type input "965"
click at [253, 140] on div "CEP 14406-091 CEP Rua Avenida Wilson Bego Rua Número 965 Número Complemento Com…" at bounding box center [300, 126] width 366 height 69
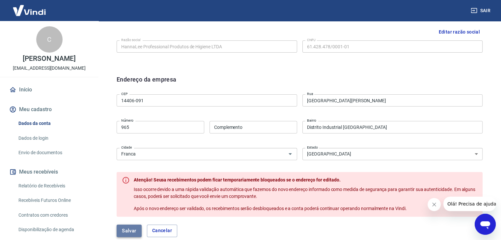
click at [124, 227] on button "Salvar" at bounding box center [129, 231] width 25 height 13
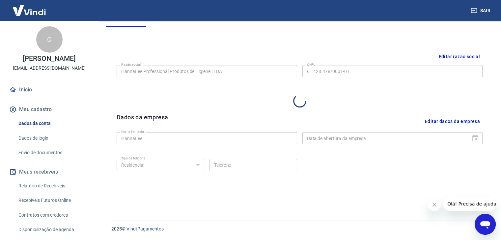
select select "SP"
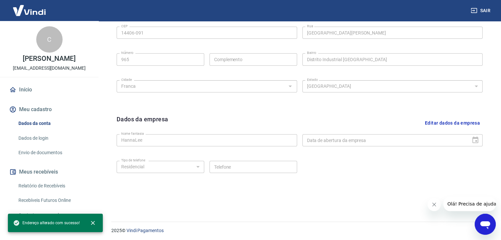
scroll to position [234, 0]
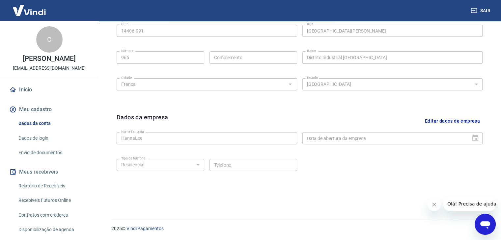
click at [460, 122] on button "Editar dados da empresa" at bounding box center [452, 121] width 60 height 17
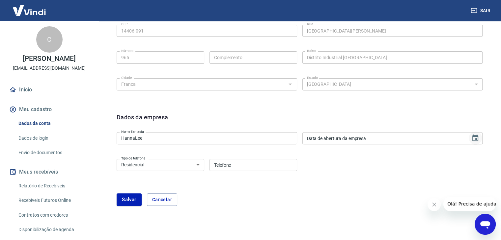
click at [478, 140] on icon "Choose date" at bounding box center [475, 138] width 6 height 7
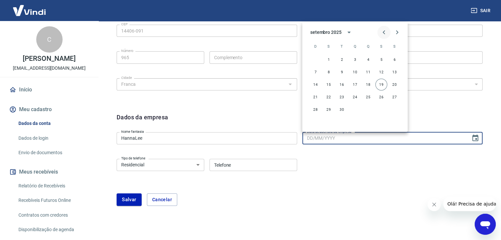
click at [387, 31] on icon "Previous month" at bounding box center [384, 32] width 8 height 8
click at [341, 98] on button "24" at bounding box center [342, 97] width 12 height 12
type input "24/06/2025"
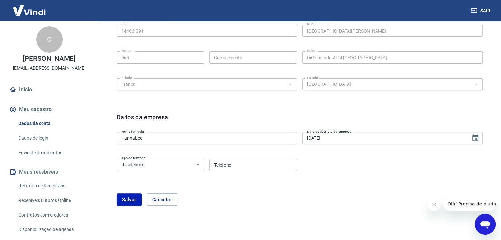
click at [359, 169] on div "Tipo de telefone Residencial Comercial Tipo de telefone Telefone Telefone" at bounding box center [300, 169] width 366 height 27
click at [174, 168] on select "Residencial Comercial" at bounding box center [161, 165] width 88 height 12
select select "business"
click at [117, 159] on select "Residencial Comercial" at bounding box center [161, 165] width 88 height 12
drag, startPoint x: 232, startPoint y: 167, endPoint x: 283, endPoint y: 165, distance: 51.4
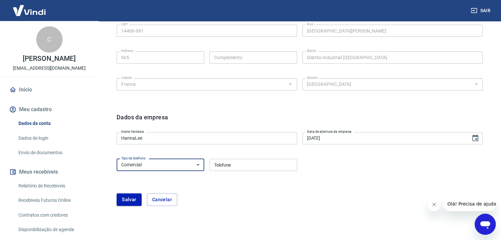
click at [232, 167] on input "Telefone" at bounding box center [253, 165] width 88 height 12
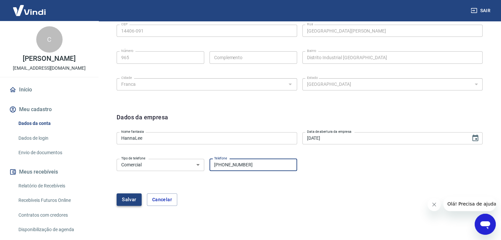
type input "(13) 99153-4698"
click at [131, 203] on button "Salvar" at bounding box center [129, 200] width 25 height 13
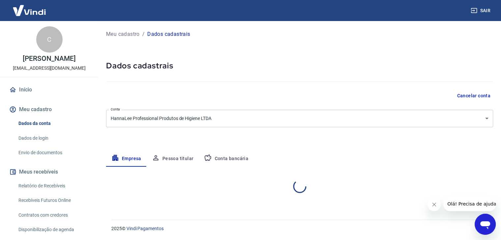
scroll to position [0, 0]
select select "SP"
select select "business"
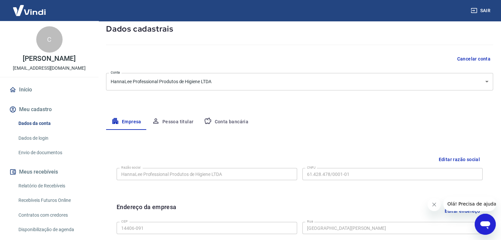
scroll to position [33, 0]
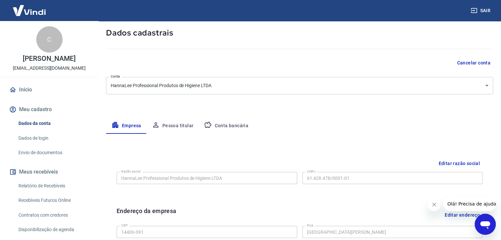
drag, startPoint x: 21, startPoint y: 9, endPoint x: 49, endPoint y: 3, distance: 28.3
click at [21, 9] on img at bounding box center [29, 10] width 43 height 20
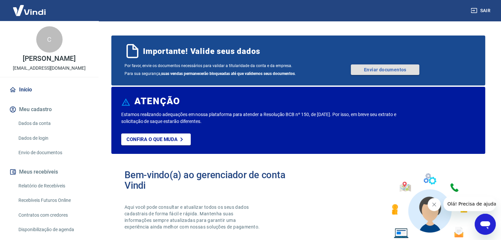
click at [370, 74] on link "Enviar documentos" at bounding box center [385, 70] width 69 height 11
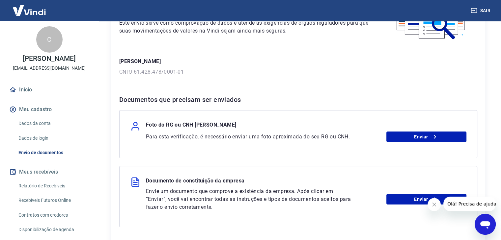
scroll to position [66, 0]
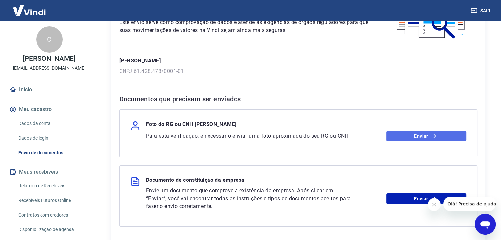
click at [406, 137] on link "Enviar" at bounding box center [426, 136] width 80 height 11
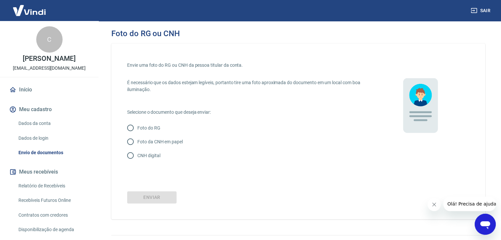
click at [171, 143] on p "Foto da CNH em papel" at bounding box center [159, 142] width 45 height 7
click at [131, 142] on input "Foto da CNH em papel" at bounding box center [131, 142] width 14 height 14
radio input "true"
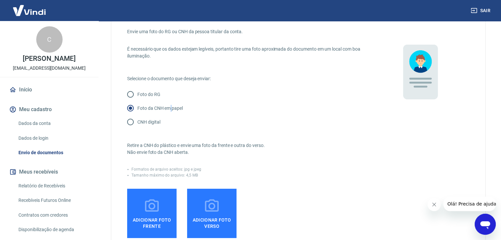
scroll to position [33, 0]
click at [141, 124] on p "CNH digital" at bounding box center [148, 123] width 23 height 7
click at [137, 124] on input "CNH digital" at bounding box center [131, 123] width 14 height 14
radio input "true"
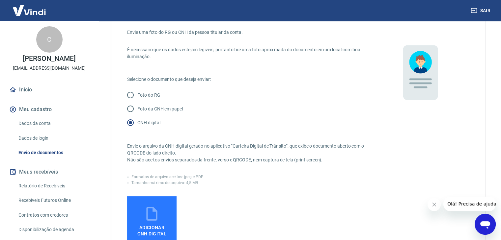
click at [161, 211] on label "Adicionar CNH Digital" at bounding box center [151, 221] width 49 height 49
click at [0, 0] on input "Adicionar CNH Digital" at bounding box center [0, 0] width 0 height 0
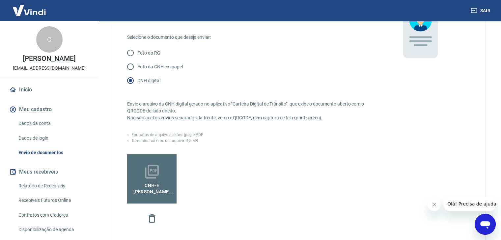
scroll to position [201, 0]
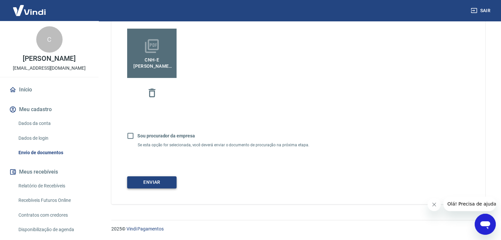
click at [164, 182] on button "Enviar" at bounding box center [151, 183] width 49 height 12
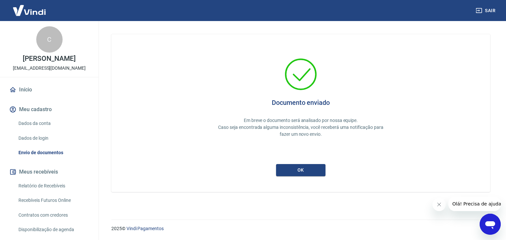
click at [289, 171] on button "ok" at bounding box center [300, 170] width 49 height 12
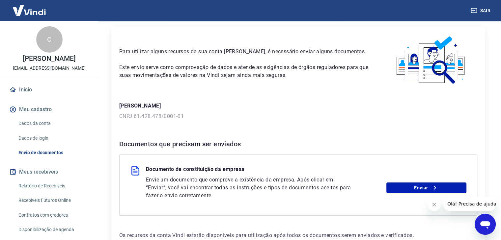
scroll to position [64, 0]
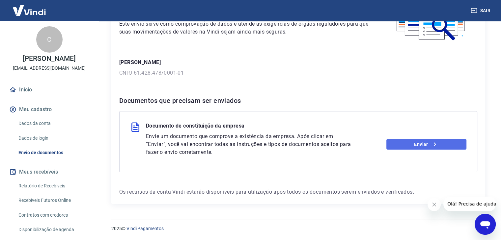
click at [393, 144] on link "Enviar" at bounding box center [426, 144] width 80 height 11
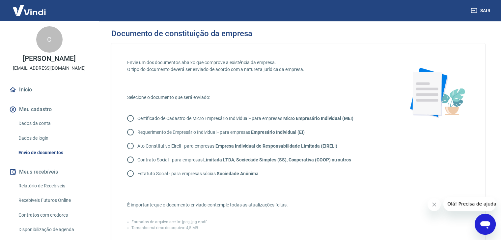
click at [130, 159] on input "Contrato Social - para empresas Limitada LTDA, Sociedade Simples (SS), Cooperat…" at bounding box center [131, 160] width 14 height 14
radio input "true"
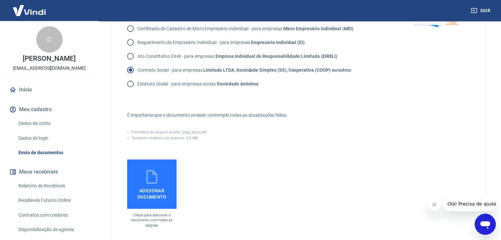
scroll to position [99, 0]
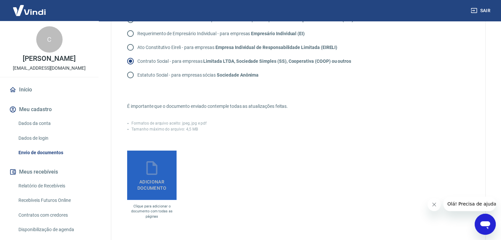
click at [151, 184] on span "Adicionar documento" at bounding box center [152, 184] width 44 height 15
click at [0, 0] on input "Adicionar documento" at bounding box center [0, 0] width 0 height 0
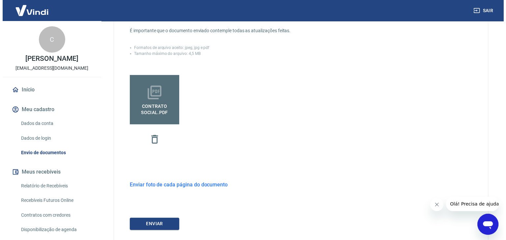
scroll to position [216, 0]
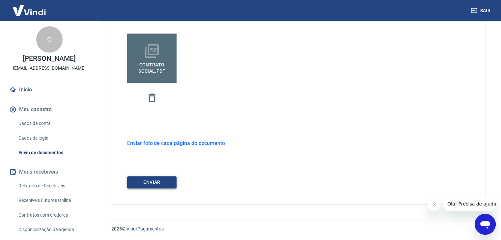
click at [144, 183] on button "ENVIAR" at bounding box center [151, 183] width 49 height 12
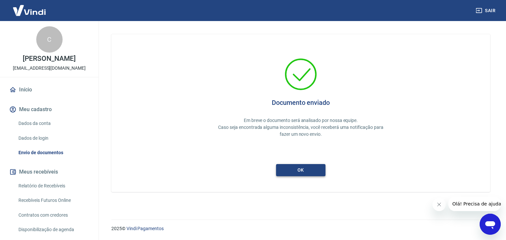
click at [308, 173] on button "ok" at bounding box center [300, 170] width 49 height 12
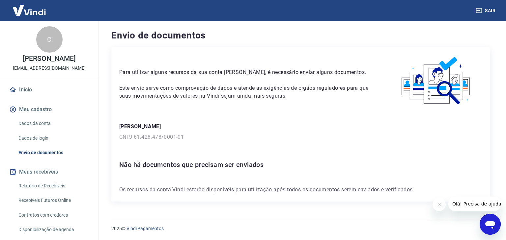
click at [23, 8] on img at bounding box center [29, 10] width 43 height 20
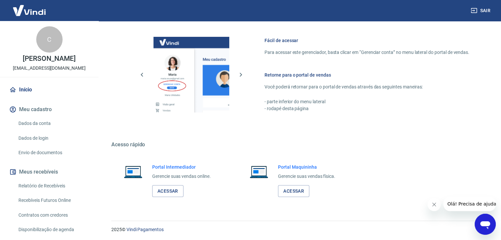
scroll to position [348, 0]
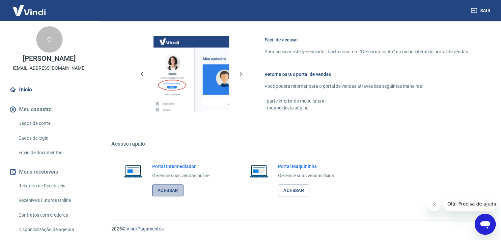
click at [170, 189] on link "Acessar" at bounding box center [167, 191] width 31 height 12
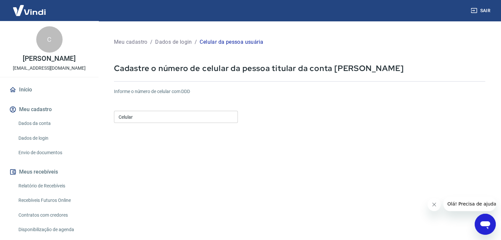
click at [196, 118] on input "Celular" at bounding box center [176, 117] width 124 height 12
type input "[PHONE_NUMBER]"
click at [221, 146] on form "Informe o número de celular com DDD Celular [PHONE_NUMBER] Celular Continuar Ca…" at bounding box center [299, 179] width 371 height 193
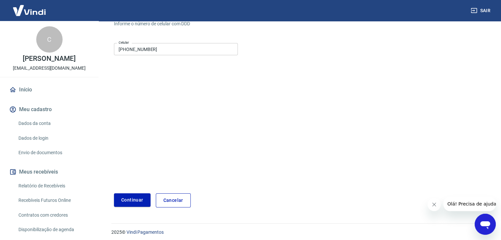
scroll to position [71, 0]
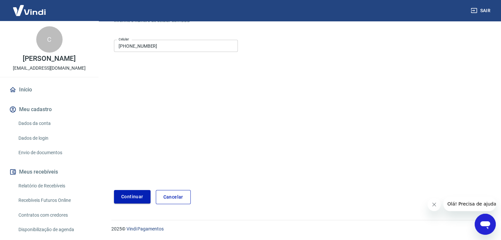
click at [138, 194] on button "Continuar" at bounding box center [132, 197] width 37 height 14
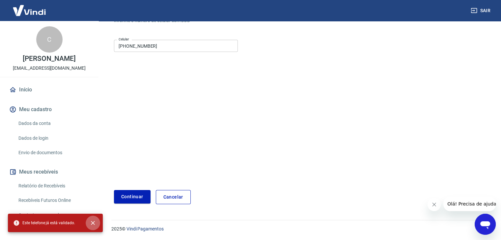
click at [92, 223] on icon "close" at bounding box center [93, 223] width 4 height 4
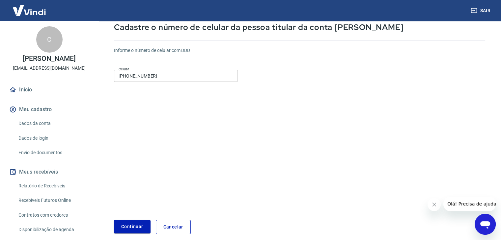
scroll to position [5, 0]
